Goal: Information Seeking & Learning: Learn about a topic

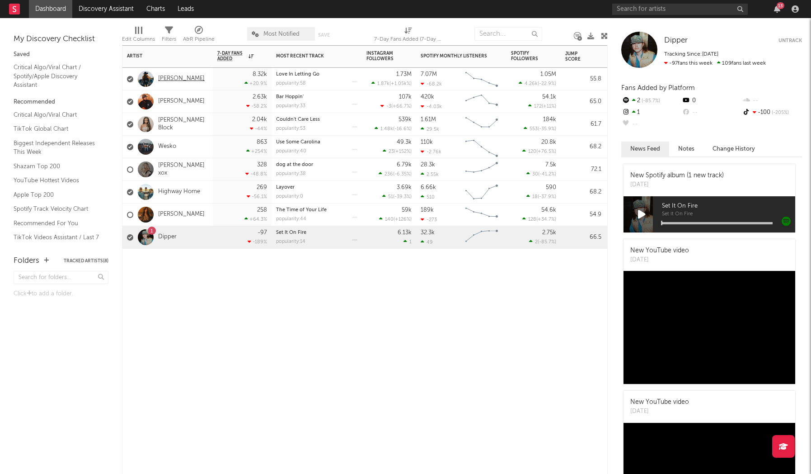
click at [180, 78] on link "[PERSON_NAME]" at bounding box center [181, 79] width 47 height 8
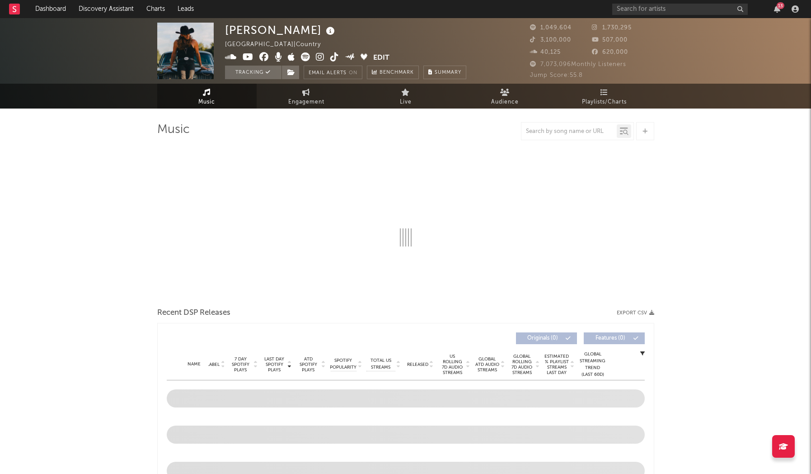
select select "6m"
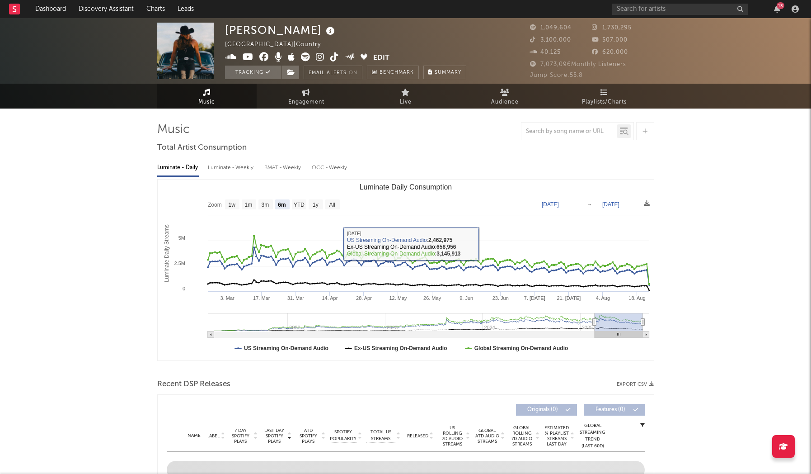
click at [230, 167] on div "Luminate - Weekly" at bounding box center [231, 167] width 47 height 15
select select "6m"
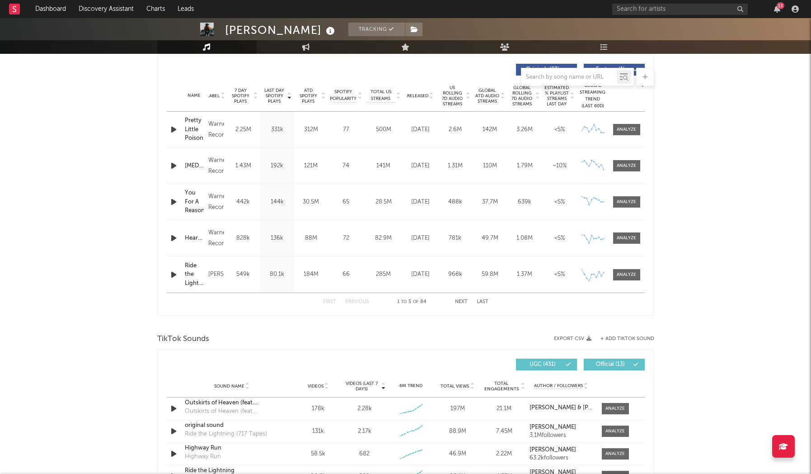
scroll to position [510, 0]
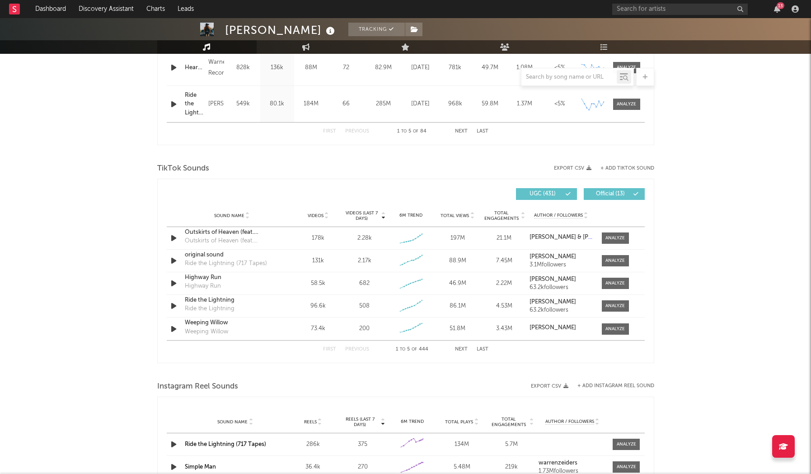
click at [485, 346] on div "First Previous 1 to 5 of 444 Next Last" at bounding box center [405, 349] width 165 height 18
click at [482, 349] on button "Last" at bounding box center [483, 349] width 12 height 5
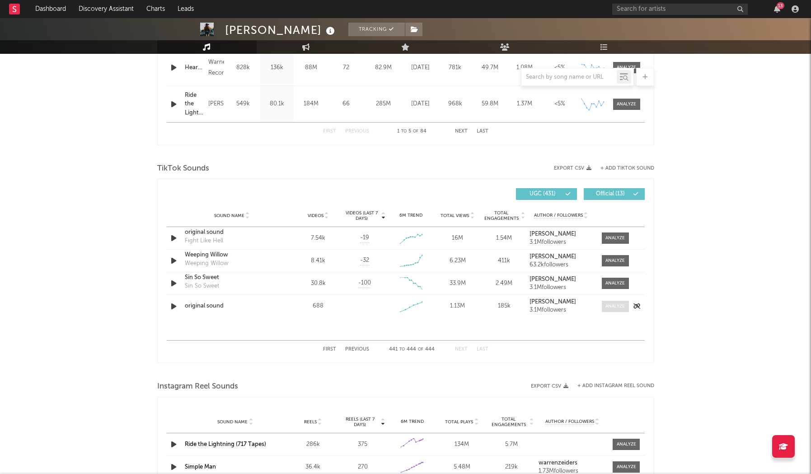
click at [627, 309] on span at bounding box center [615, 305] width 27 height 11
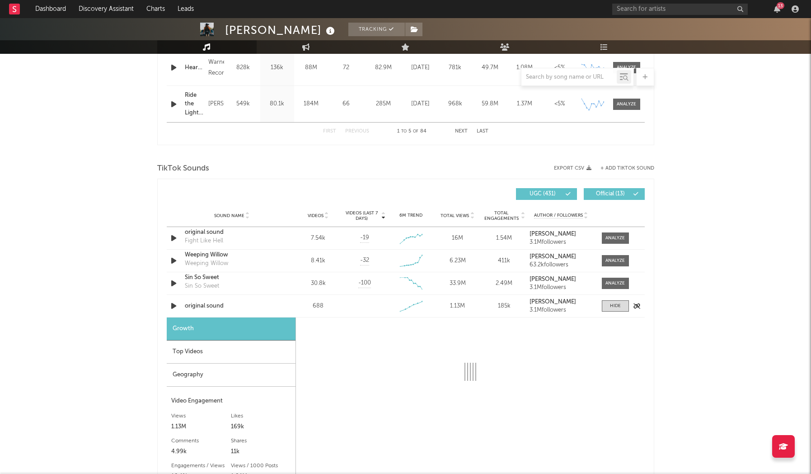
select select "1w"
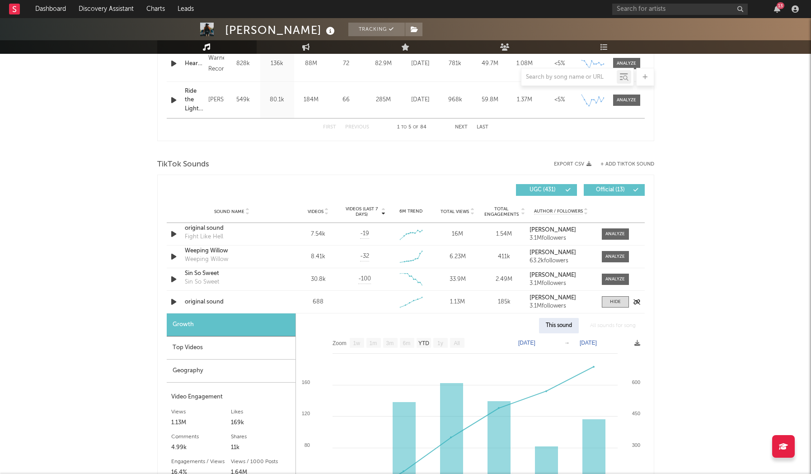
scroll to position [552, 0]
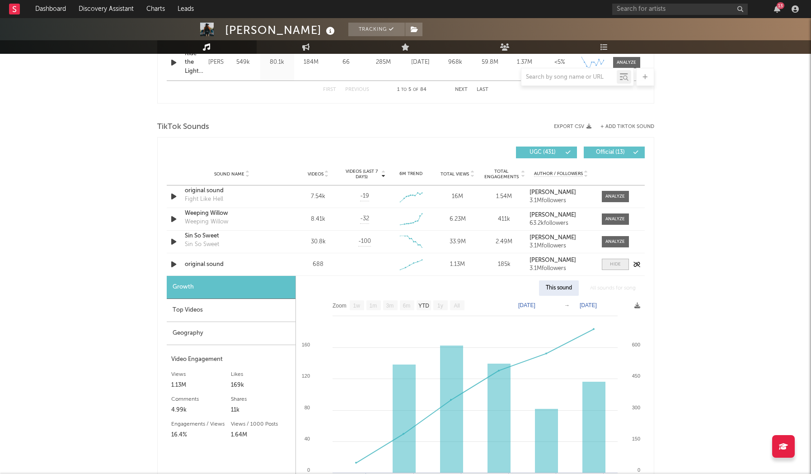
click at [616, 264] on div at bounding box center [615, 264] width 11 height 7
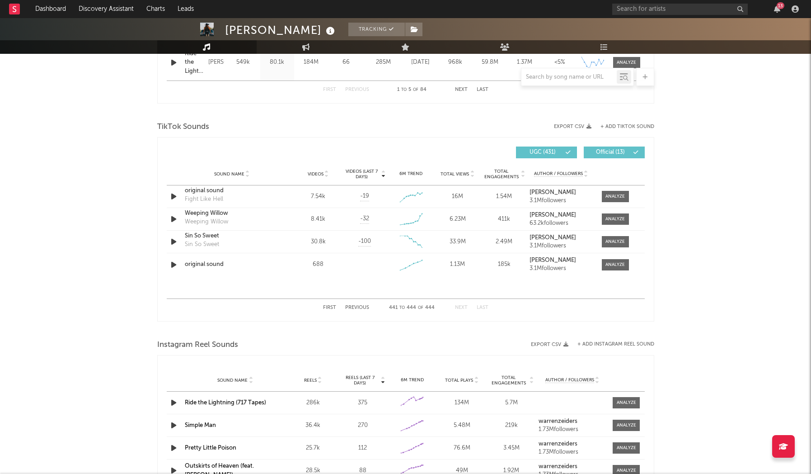
click at [330, 309] on button "First" at bounding box center [329, 307] width 13 height 5
click at [360, 177] on span "Videos (last 7 days)" at bounding box center [361, 174] width 37 height 11
click at [363, 171] on span "Videos (last 7 days)" at bounding box center [361, 174] width 37 height 11
click at [464, 308] on button "Next" at bounding box center [461, 307] width 13 height 5
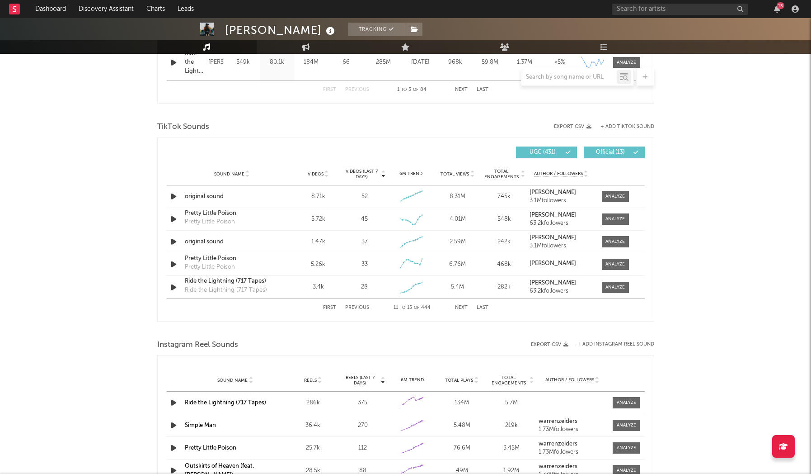
click at [332, 305] on button "First" at bounding box center [329, 307] width 13 height 5
click at [461, 308] on button "Next" at bounding box center [461, 307] width 13 height 5
click at [318, 175] on span "Videos" at bounding box center [316, 173] width 16 height 5
click at [319, 174] on span "Videos" at bounding box center [316, 173] width 16 height 5
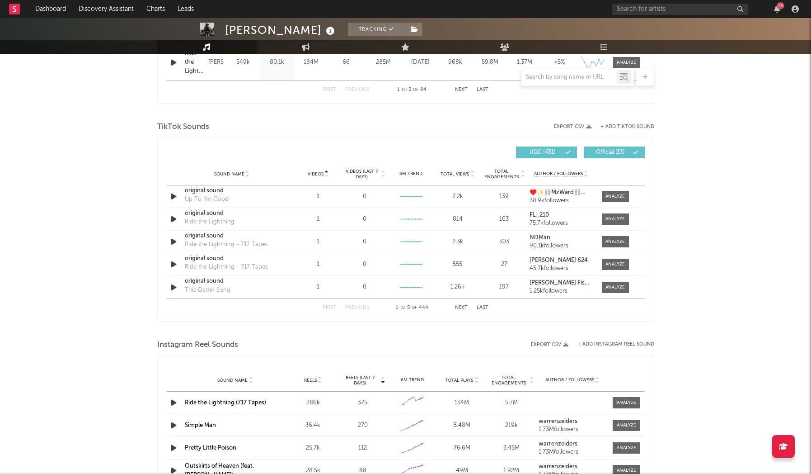
click at [322, 172] on span "Videos" at bounding box center [316, 173] width 16 height 5
click at [460, 307] on button "Next" at bounding box center [461, 307] width 13 height 5
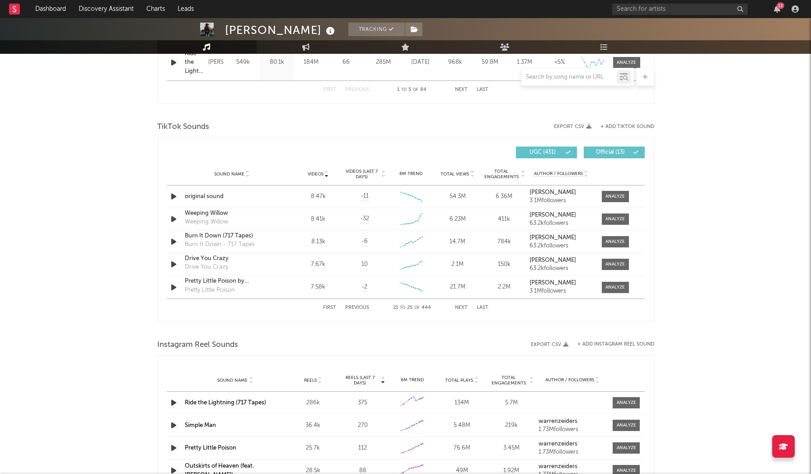
click at [460, 307] on button "Next" at bounding box center [461, 307] width 13 height 5
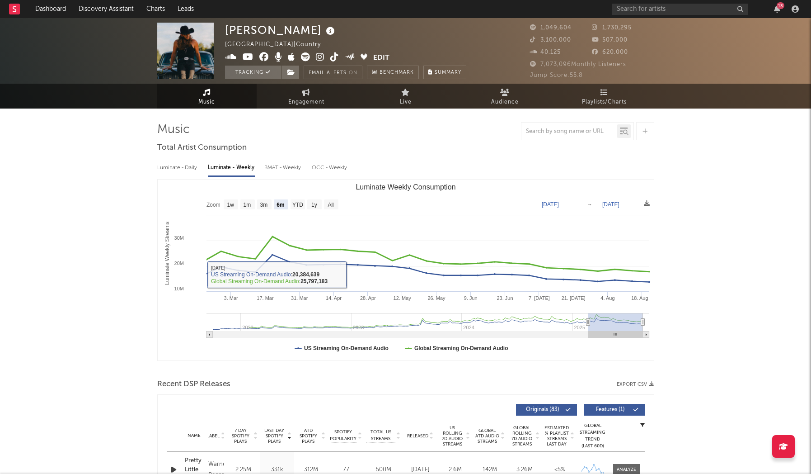
scroll to position [0, 0]
click at [285, 171] on div "BMAT - Weekly" at bounding box center [283, 167] width 38 height 15
select select "1w"
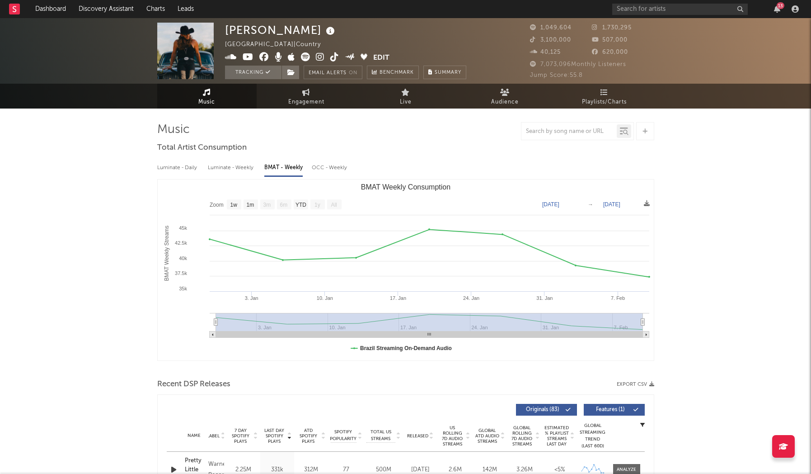
click at [227, 167] on div "Luminate - Weekly" at bounding box center [231, 167] width 47 height 15
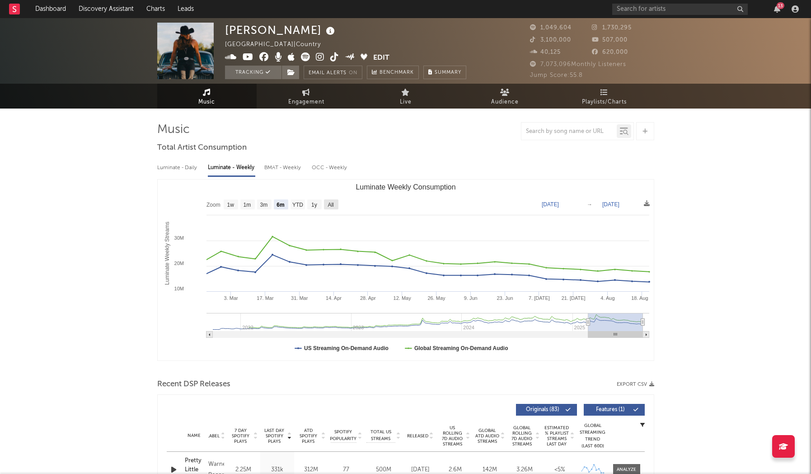
click at [338, 204] on rect "Luminate Weekly Consumption" at bounding box center [331, 204] width 14 height 10
select select "All"
type input "[DATE]"
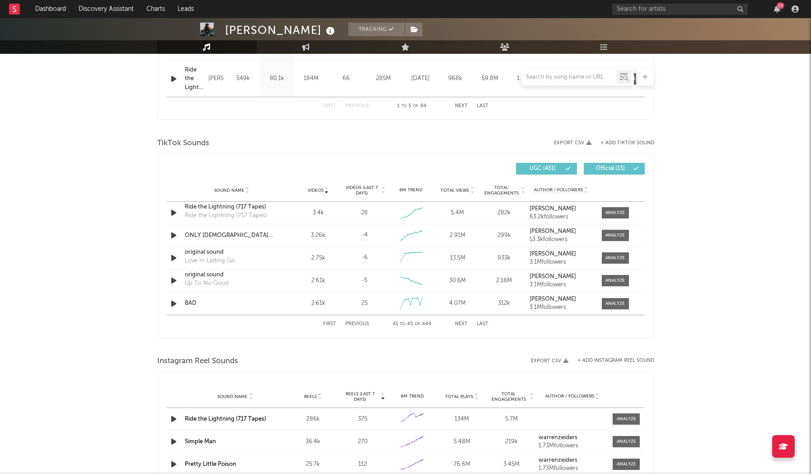
scroll to position [522, 0]
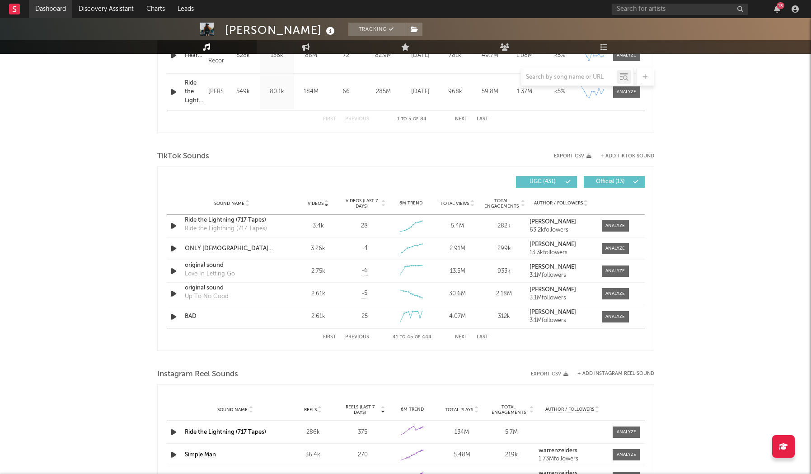
click at [54, 11] on link "Dashboard" at bounding box center [50, 9] width 43 height 18
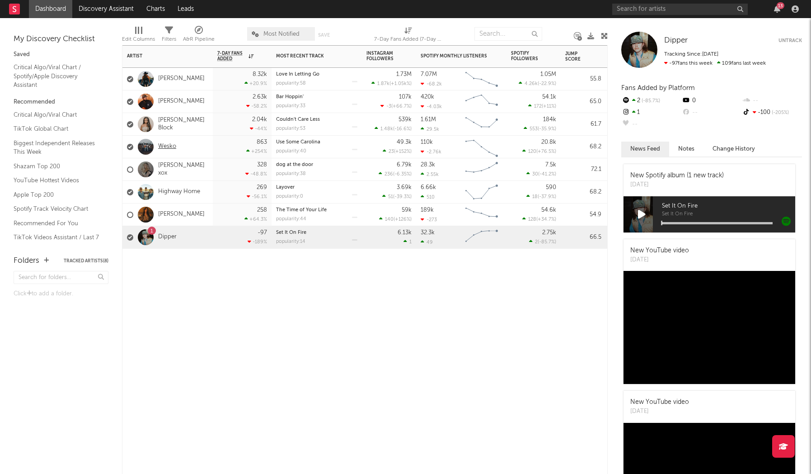
click at [165, 147] on link "Wesko" at bounding box center [167, 147] width 18 height 8
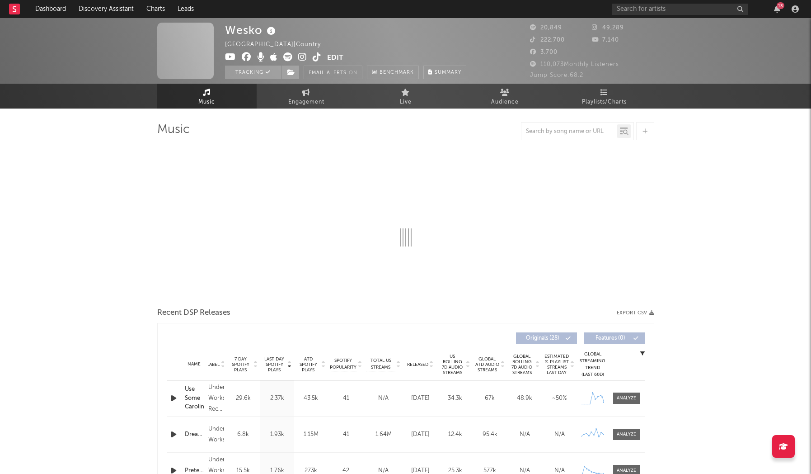
select select "6m"
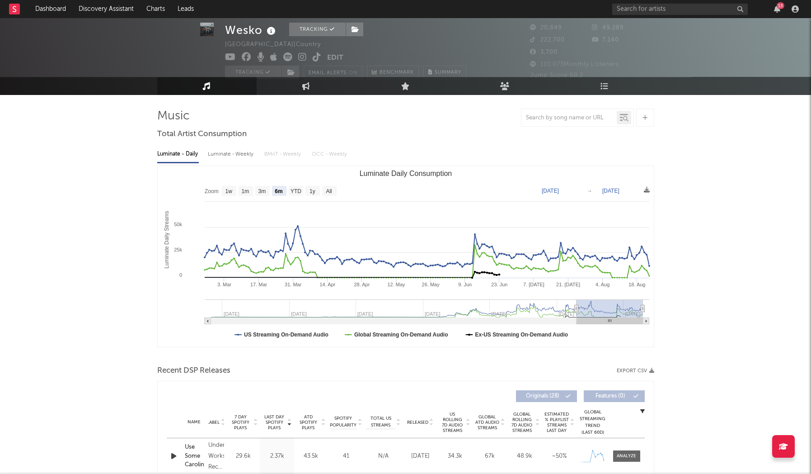
scroll to position [17, 0]
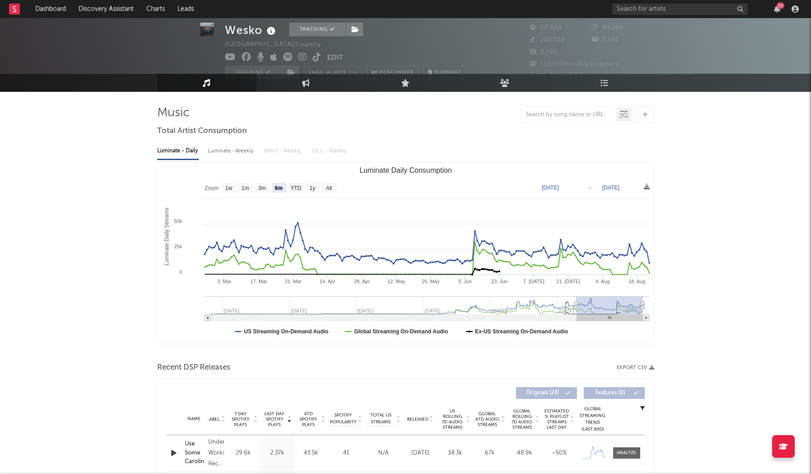
click at [240, 152] on div "Luminate - Weekly" at bounding box center [231, 150] width 47 height 15
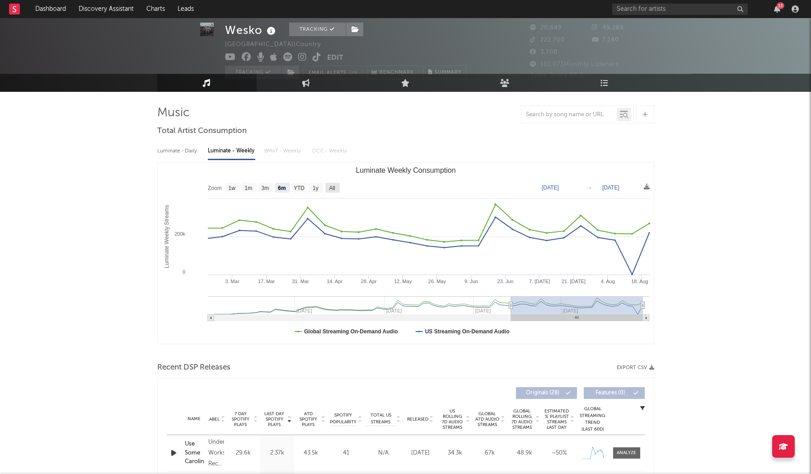
click at [330, 189] on text "All" at bounding box center [332, 188] width 6 height 6
select select "All"
type input "[DATE]"
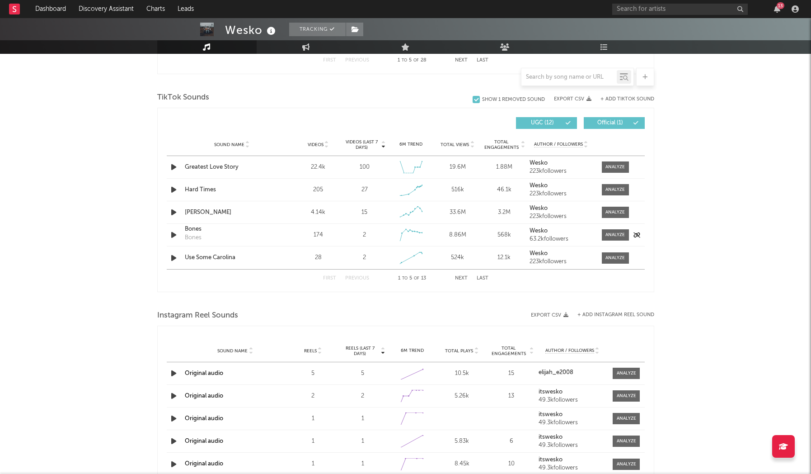
scroll to position [581, 0]
click at [624, 189] on div at bounding box center [614, 190] width 19 height 7
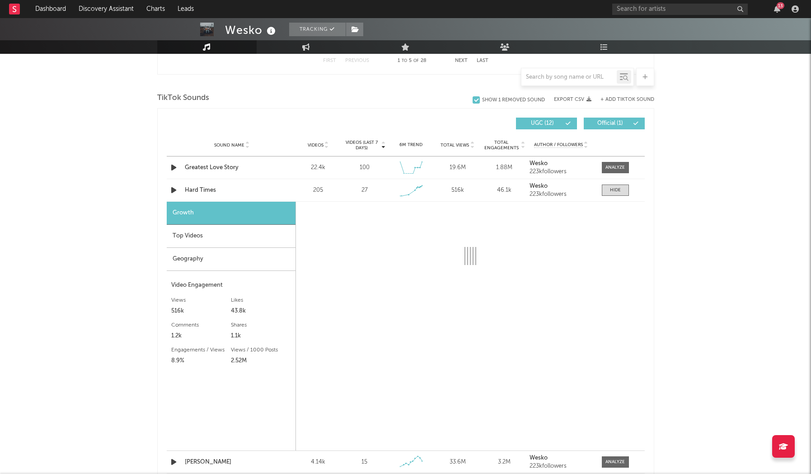
select select "1w"
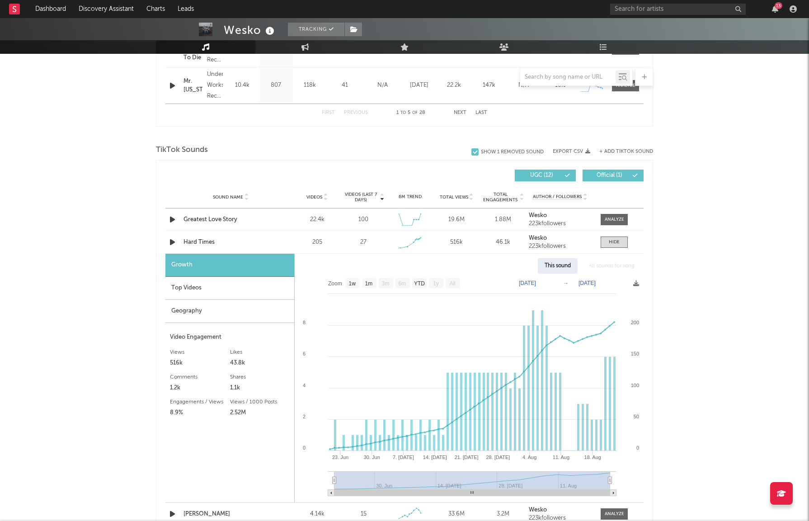
scroll to position [529, 0]
click at [616, 239] on div at bounding box center [614, 241] width 11 height 7
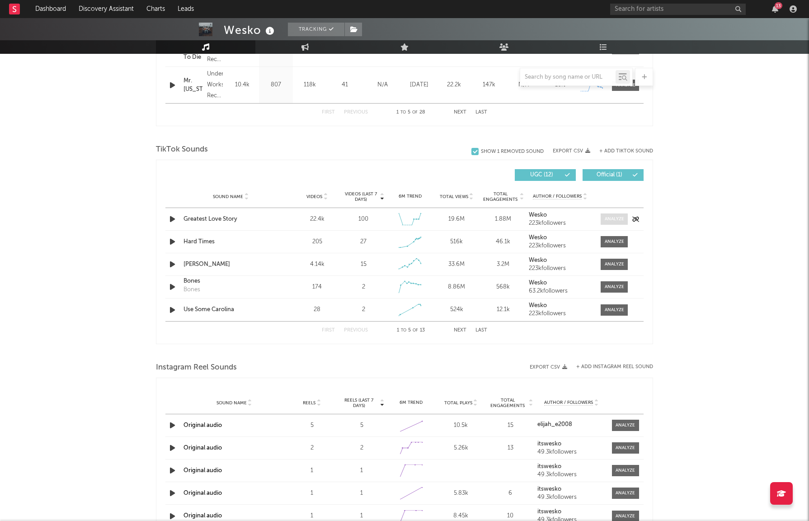
click at [614, 219] on div at bounding box center [614, 219] width 19 height 7
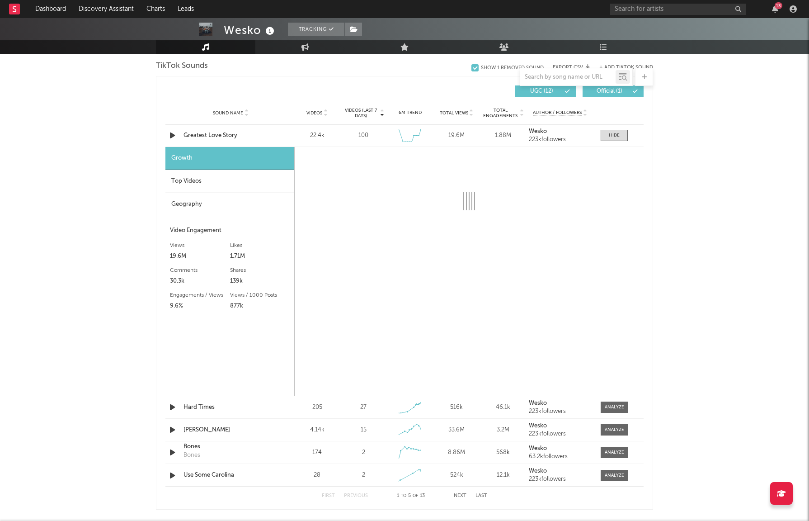
scroll to position [596, 0]
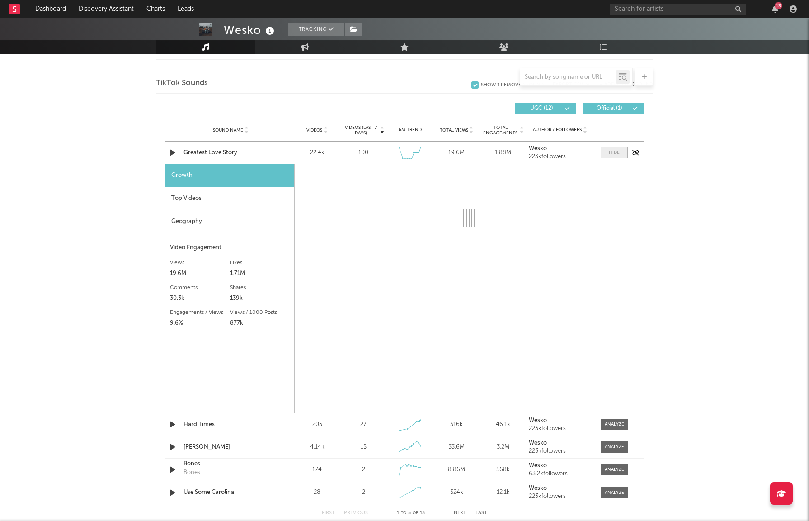
click at [609, 151] on div at bounding box center [614, 152] width 11 height 7
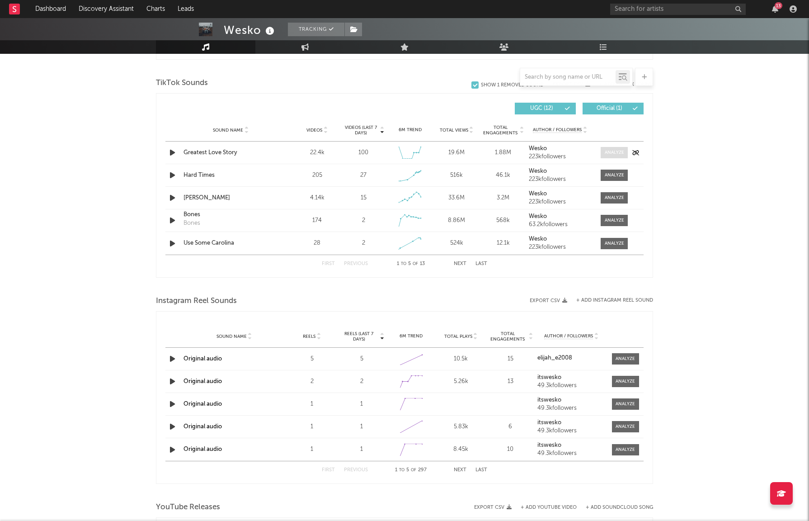
click at [609, 151] on div at bounding box center [614, 152] width 19 height 7
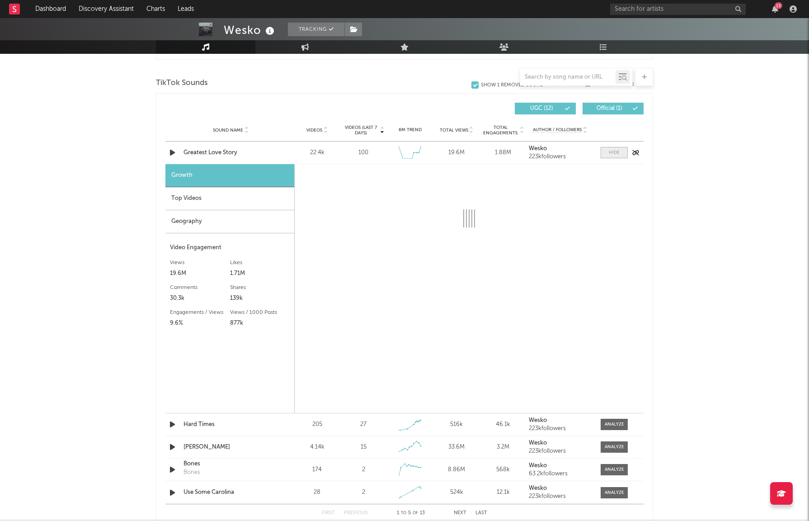
select select "6m"
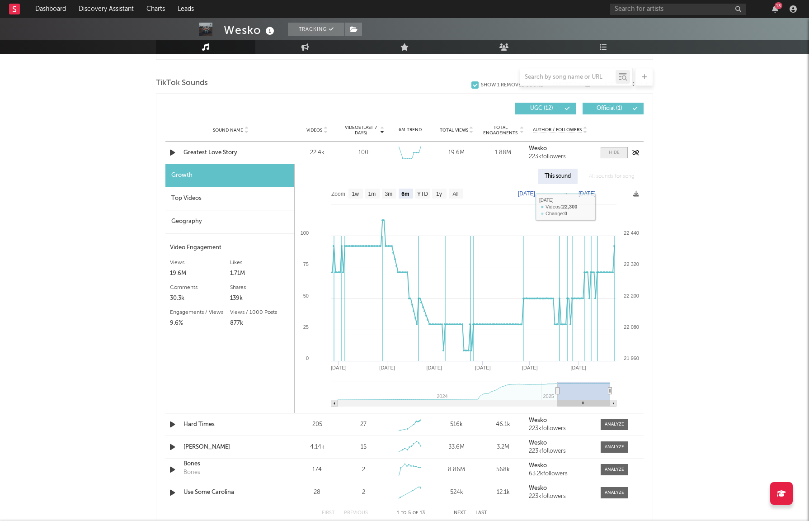
click at [616, 151] on div at bounding box center [614, 152] width 11 height 7
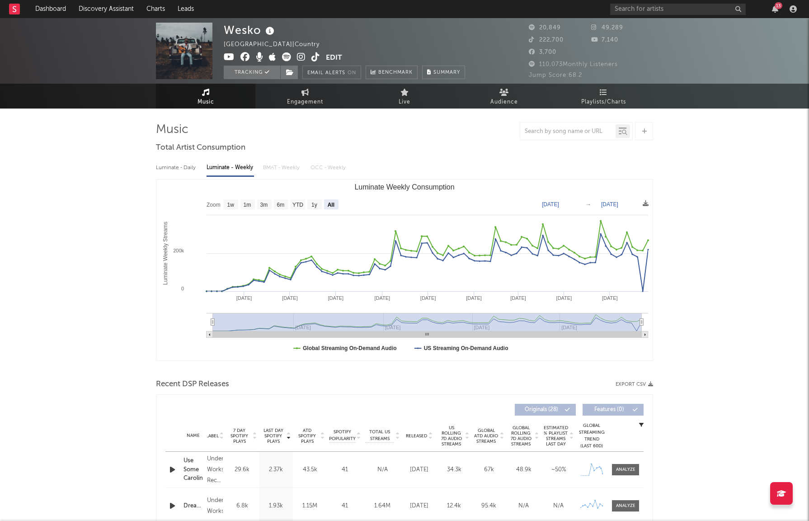
scroll to position [0, 0]
click at [59, 9] on link "Dashboard" at bounding box center [50, 9] width 43 height 18
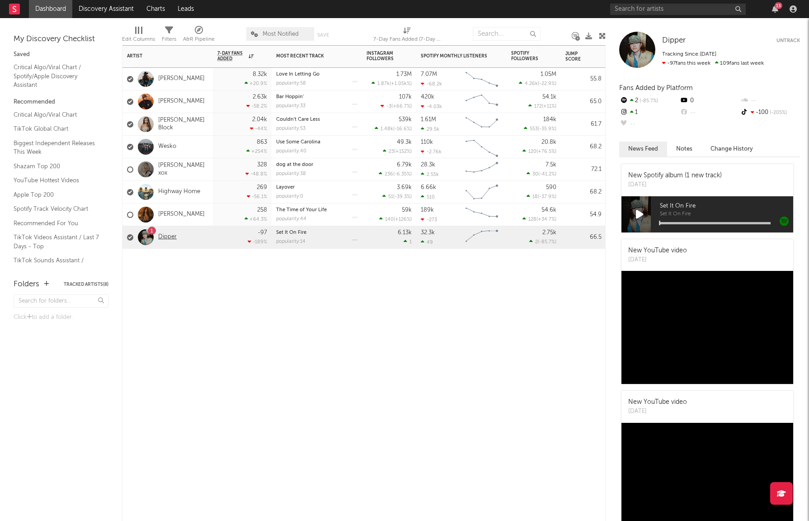
click at [165, 236] on link "Dipper" at bounding box center [167, 237] width 19 height 8
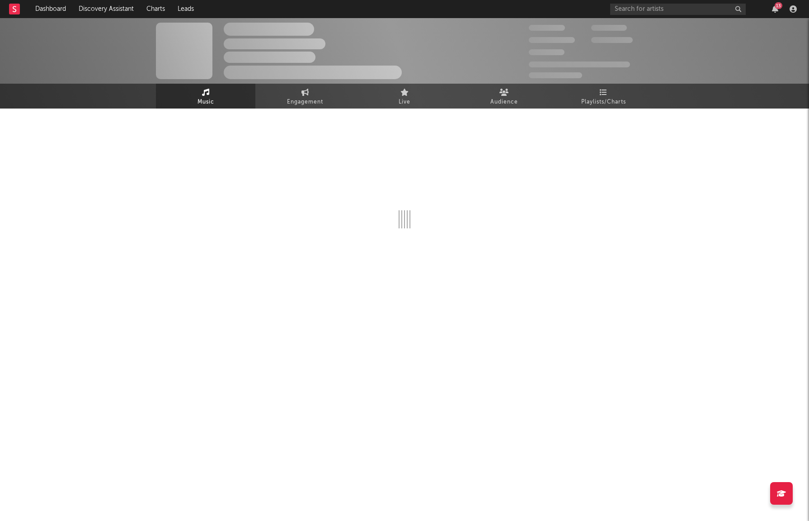
select select "6m"
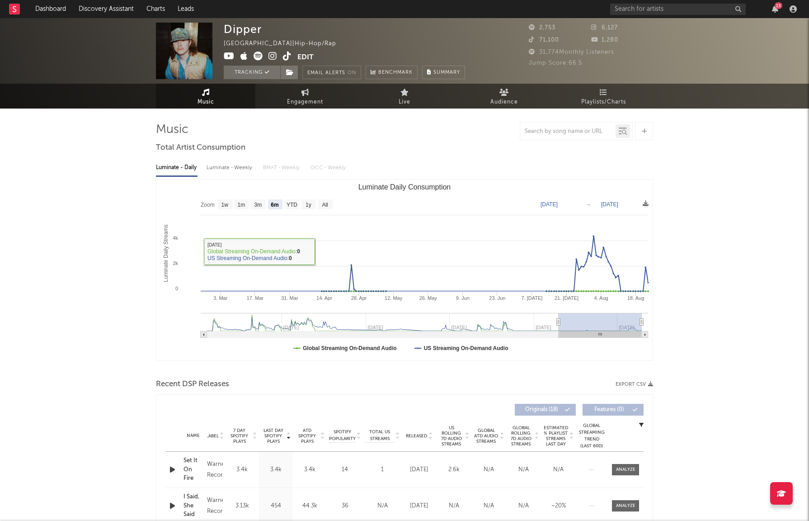
click at [230, 162] on div "Luminate - Weekly" at bounding box center [229, 167] width 47 height 15
select select "6m"
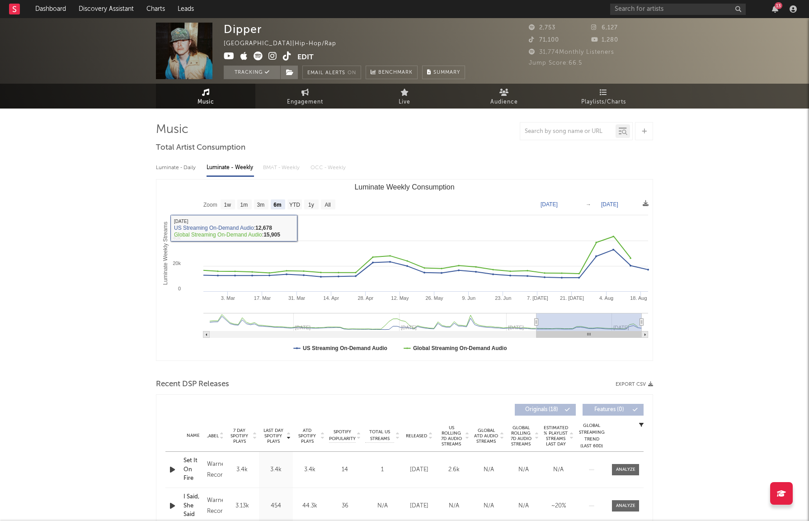
click at [188, 167] on div "Luminate - Daily" at bounding box center [177, 167] width 42 height 15
select select "6m"
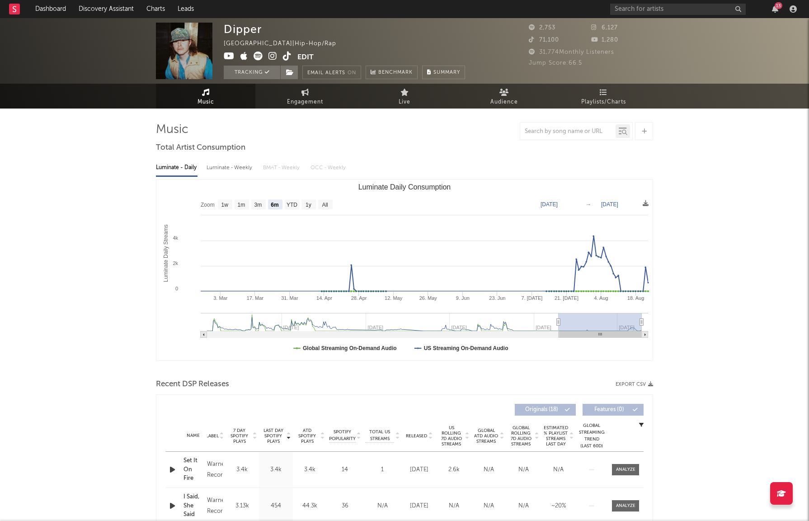
click at [244, 170] on div "Luminate - Weekly" at bounding box center [229, 167] width 47 height 15
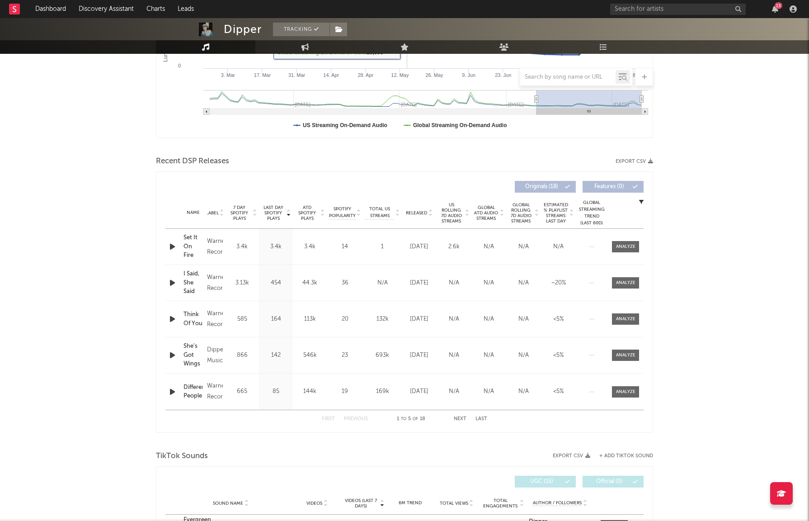
scroll to position [267, 0]
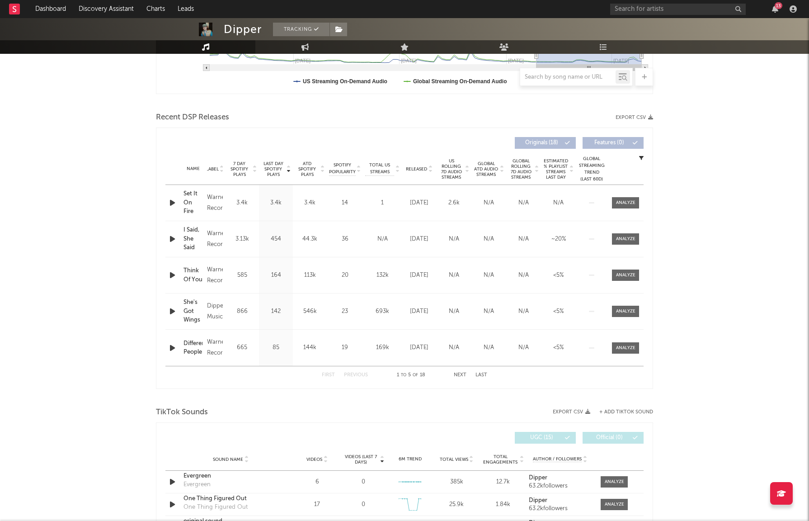
click at [464, 373] on button "Next" at bounding box center [460, 374] width 13 height 5
click at [459, 373] on button "Next" at bounding box center [460, 374] width 13 height 5
click at [463, 373] on button "Next" at bounding box center [460, 374] width 13 height 5
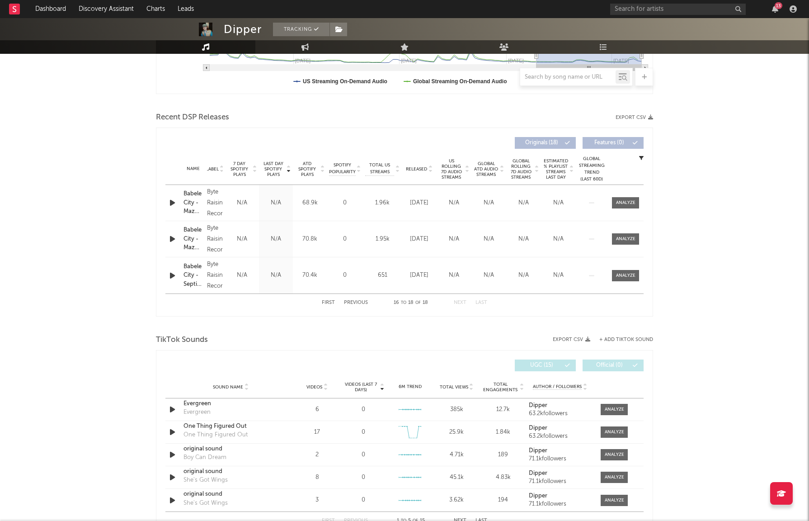
click at [326, 302] on button "First" at bounding box center [328, 302] width 13 height 5
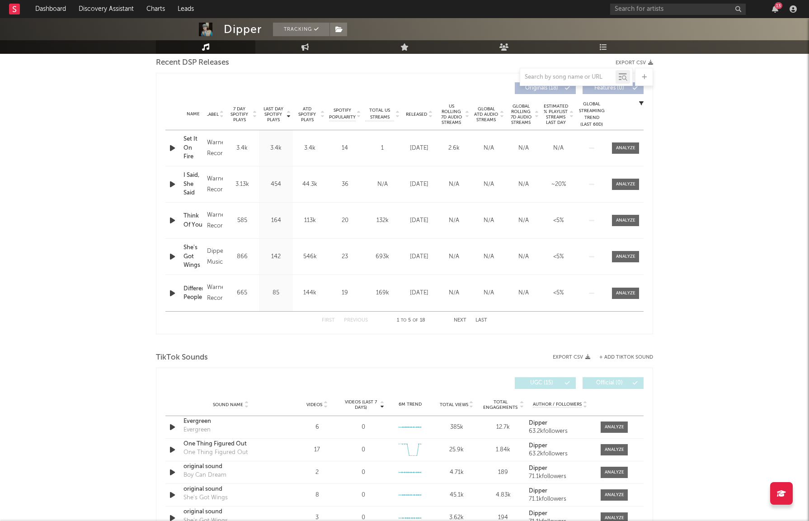
scroll to position [322, 0]
click at [460, 317] on button "Next" at bounding box center [460, 319] width 13 height 5
click at [458, 317] on button "Next" at bounding box center [460, 319] width 13 height 5
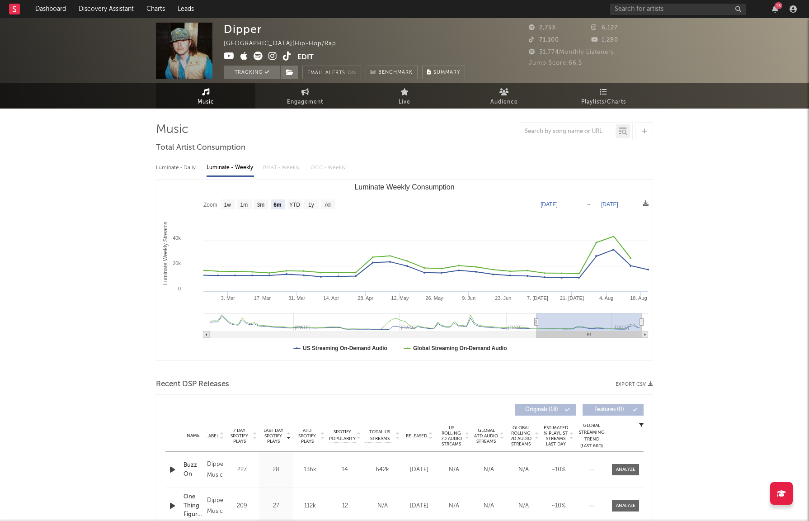
scroll to position [0, 0]
click at [328, 202] on text "All" at bounding box center [327, 205] width 6 height 6
select select "All"
type input "[DATE]"
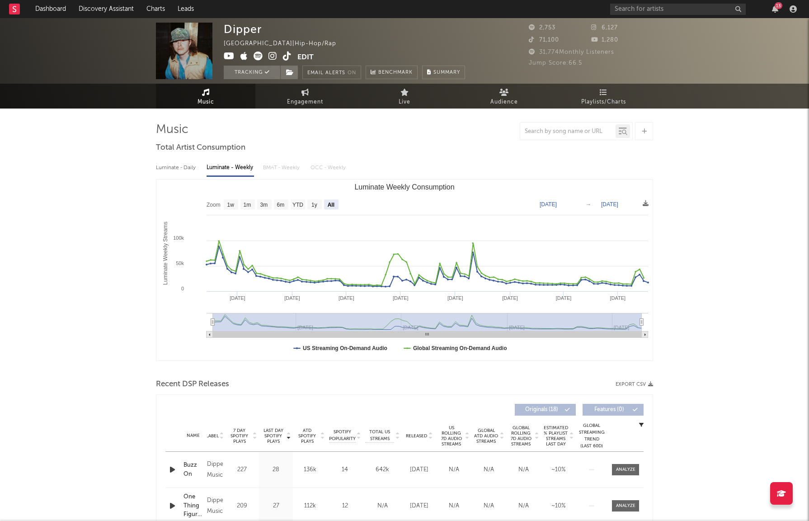
click at [171, 167] on div "Luminate - Daily" at bounding box center [177, 167] width 42 height 15
select select "6m"
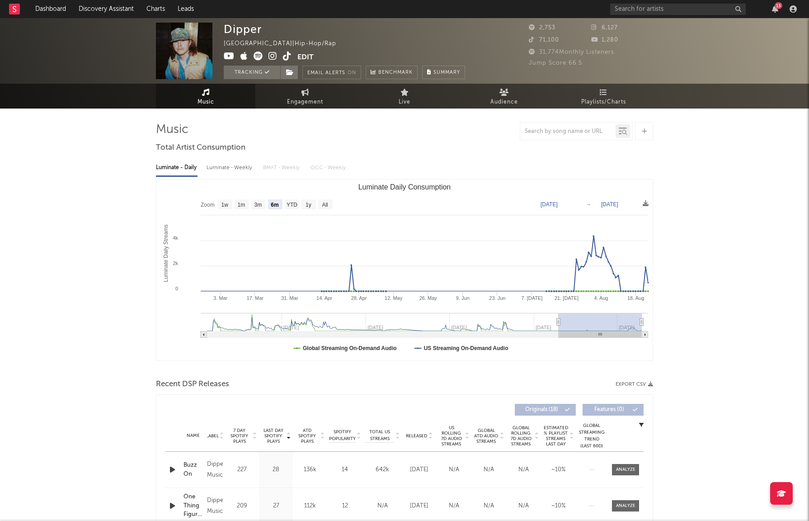
click at [235, 169] on div "Luminate - Weekly" at bounding box center [229, 167] width 47 height 15
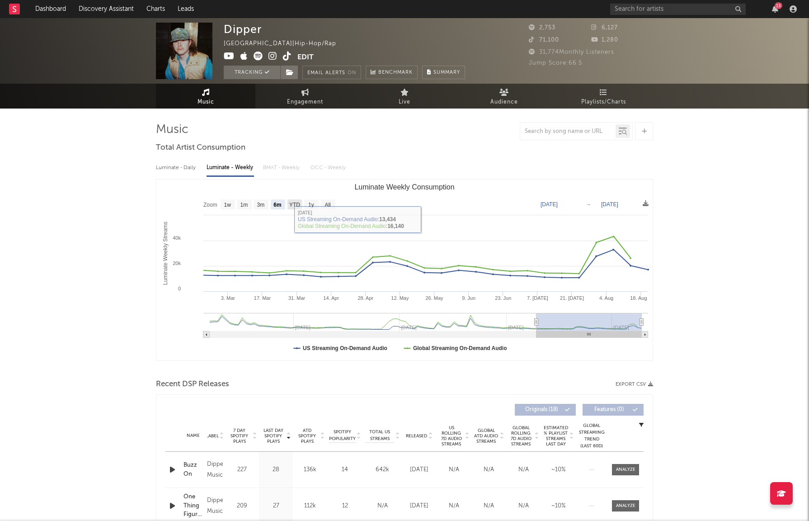
click at [292, 203] on text "YTD" at bounding box center [294, 205] width 11 height 6
select select "YTD"
type input "[DATE]"
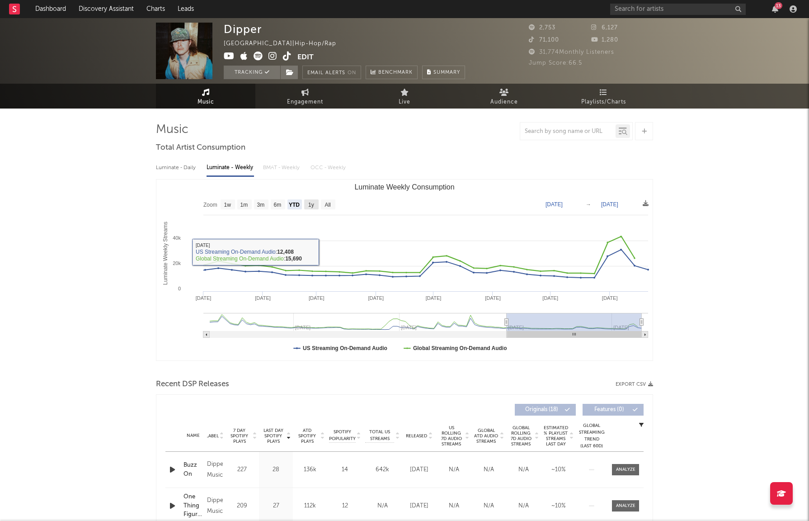
click at [312, 202] on text "1y" at bounding box center [311, 205] width 6 height 6
select select "1y"
type input "[DATE]"
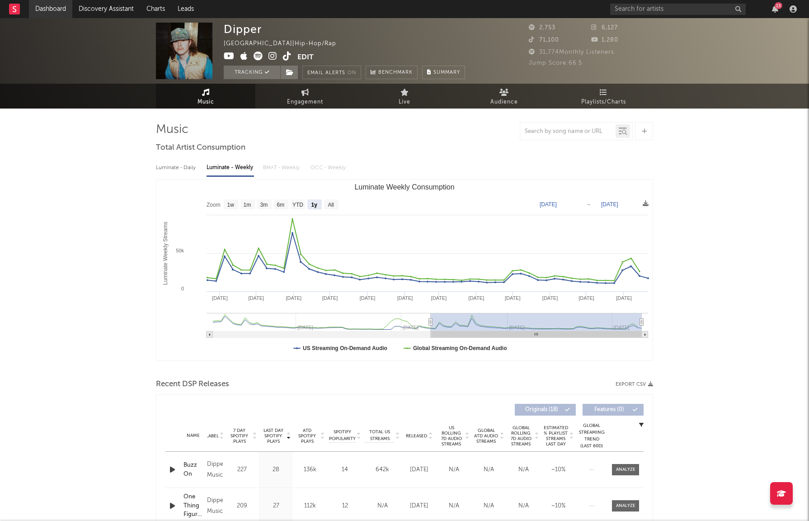
click at [60, 13] on link "Dashboard" at bounding box center [50, 9] width 43 height 18
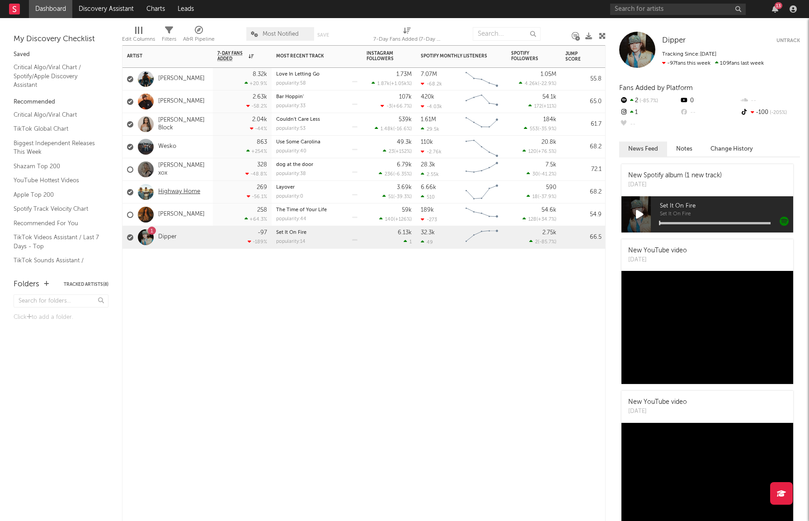
click at [177, 191] on link "Highway Home" at bounding box center [179, 192] width 42 height 8
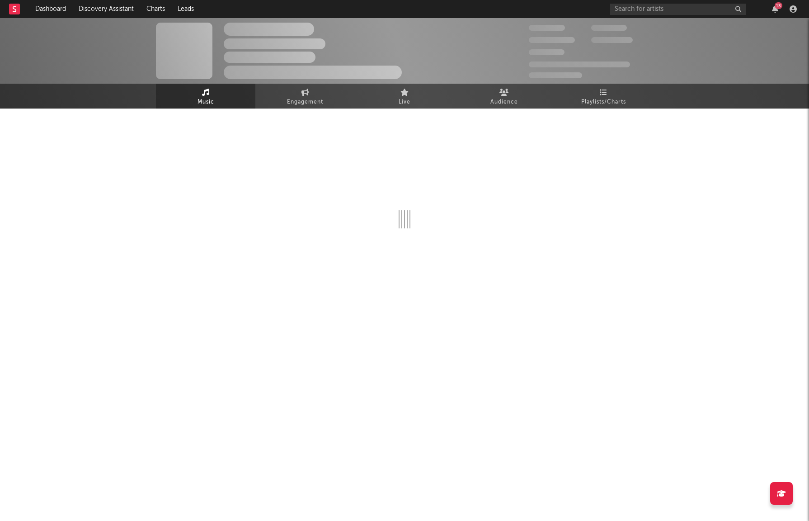
select select "1w"
